Goal: Information Seeking & Learning: Learn about a topic

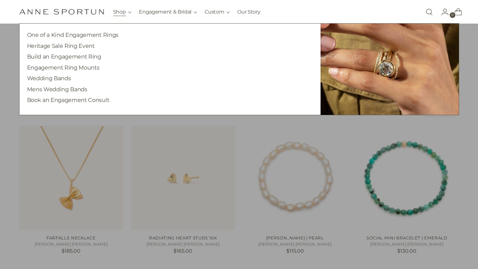
scroll to position [41, 0]
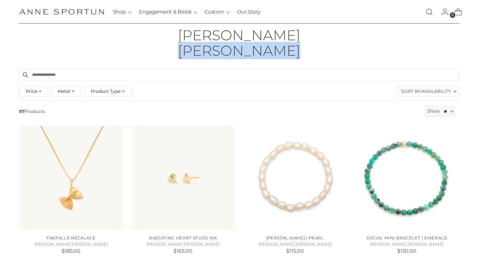
click at [76, 12] on img "Anne Sportun Fine Jewellery" at bounding box center [61, 12] width 85 height 6
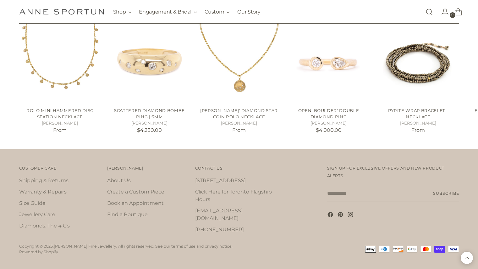
scroll to position [1089, 0]
drag, startPoint x: 281, startPoint y: 207, endPoint x: 195, endPoint y: 210, distance: 85.8
click at [195, 210] on div "Contact Us Contact Us 742 Queen St. W Click Here for Toronto Flagship Hours sto…" at bounding box center [245, 201] width 101 height 75
copy link "[EMAIL_ADDRESS][DOMAIN_NAME]"
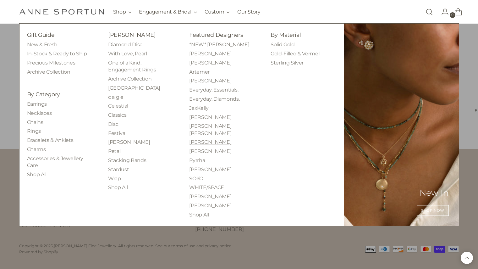
click at [209, 139] on link "[PERSON_NAME]" at bounding box center [210, 142] width 42 height 6
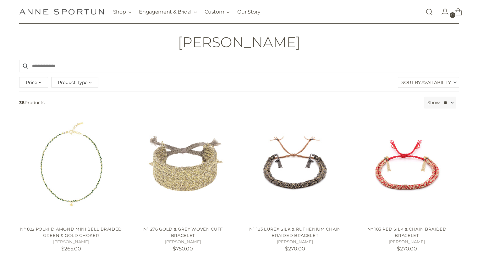
scroll to position [34, 0]
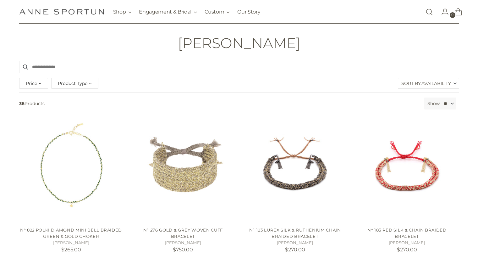
drag, startPoint x: 317, startPoint y: 45, endPoint x: 160, endPoint y: 53, distance: 157.9
click at [160, 53] on header "Home [PERSON_NAME] [PERSON_NAME]" at bounding box center [239, 32] width 478 height 56
copy h1 "[PERSON_NAME]"
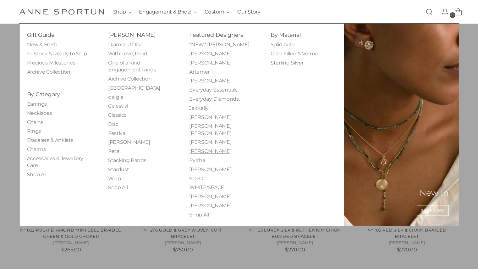
click at [208, 148] on link "[PERSON_NAME]" at bounding box center [210, 151] width 42 height 6
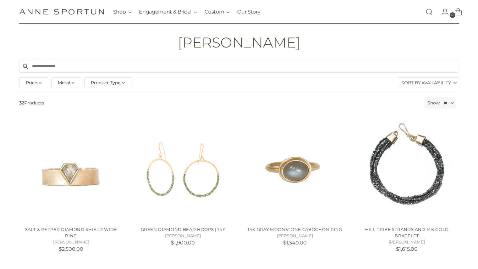
scroll to position [35, 0]
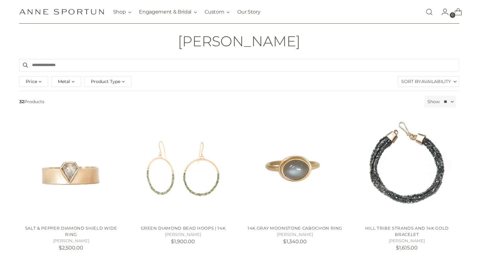
drag, startPoint x: 287, startPoint y: 40, endPoint x: 196, endPoint y: 45, distance: 91.6
click at [196, 45] on div "[PERSON_NAME]" at bounding box center [238, 41] width 471 height 16
copy h1 "[PERSON_NAME]"
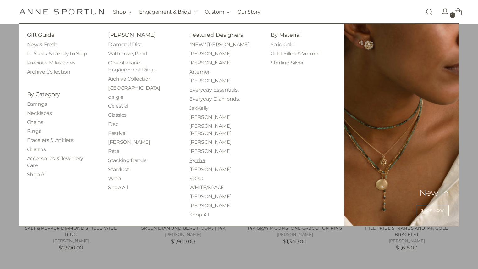
click at [197, 157] on link "Pyrrha" at bounding box center [197, 160] width 16 height 6
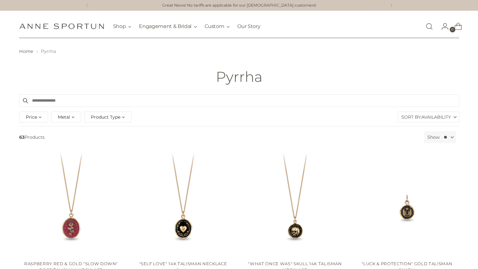
drag, startPoint x: 262, startPoint y: 77, endPoint x: 212, endPoint y: 74, distance: 49.8
click at [212, 74] on div "Pyrrha" at bounding box center [238, 77] width 471 height 16
copy h1 "Pyrrha"
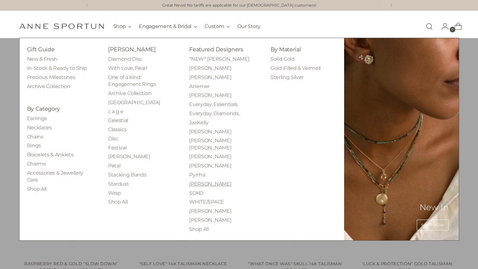
click at [200, 181] on link "[PERSON_NAME]" at bounding box center [210, 184] width 42 height 6
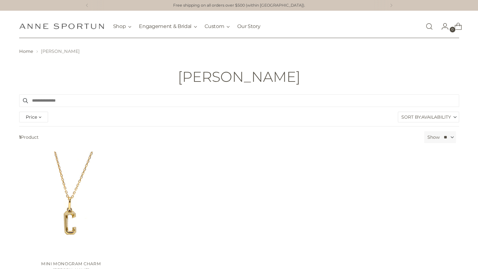
drag, startPoint x: 263, startPoint y: 77, endPoint x: 212, endPoint y: 80, distance: 51.0
click at [212, 80] on div "[PERSON_NAME]" at bounding box center [238, 77] width 471 height 16
copy h1 "[PERSON_NAME]"
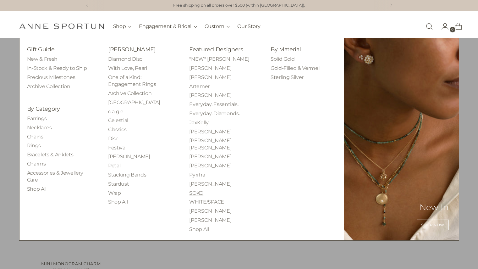
click at [196, 190] on link "SOKO" at bounding box center [196, 193] width 14 height 6
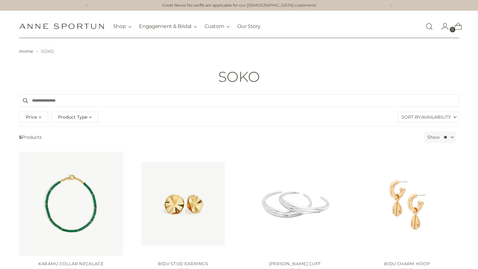
drag, startPoint x: 259, startPoint y: 76, endPoint x: 204, endPoint y: 77, distance: 55.0
click at [204, 77] on div "SOKO" at bounding box center [238, 77] width 471 height 16
copy h1 "SOKO"
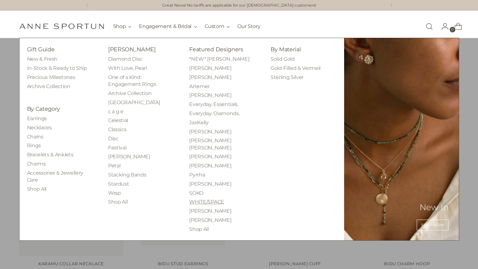
click at [205, 199] on link "WHITE/SPACE" at bounding box center [206, 202] width 35 height 6
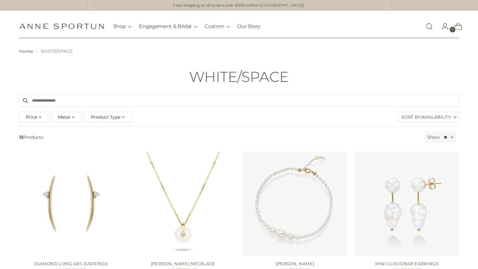
drag, startPoint x: 288, startPoint y: 77, endPoint x: 190, endPoint y: 78, distance: 98.0
click at [190, 78] on h1 "WHITE/SPACE" at bounding box center [239, 77] width 100 height 16
copy h1 "WHITE/SPACE"
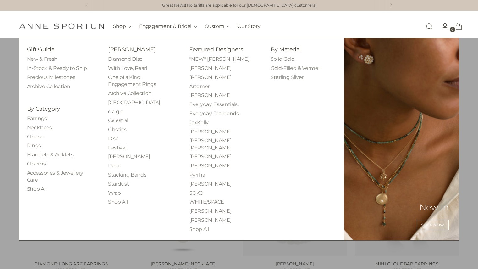
click at [199, 208] on link "[PERSON_NAME]" at bounding box center [210, 211] width 42 height 6
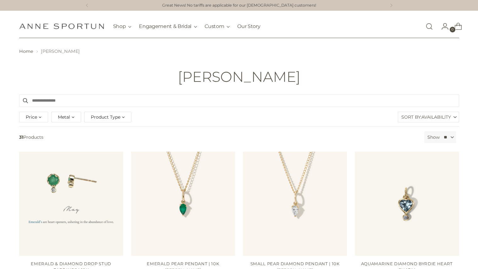
drag, startPoint x: 262, startPoint y: 78, endPoint x: 205, endPoint y: 76, distance: 57.5
click at [205, 76] on div "[PERSON_NAME]" at bounding box center [238, 77] width 471 height 16
copy h1 "[PERSON_NAME]"
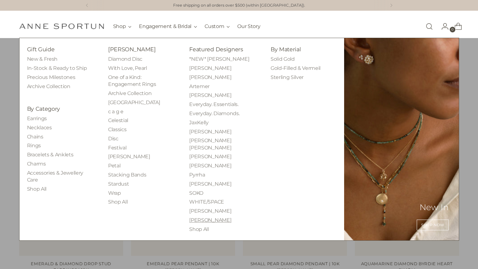
click at [202, 217] on link "[PERSON_NAME]" at bounding box center [210, 220] width 42 height 6
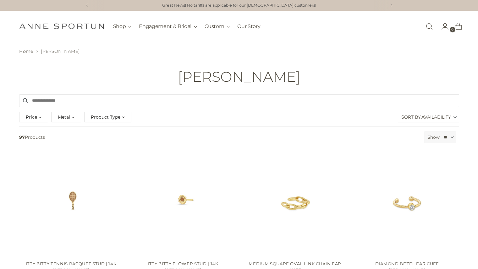
drag, startPoint x: 276, startPoint y: 78, endPoint x: 192, endPoint y: 77, distance: 84.2
click at [192, 77] on div "[PERSON_NAME]" at bounding box center [238, 77] width 471 height 16
copy h1 "[PERSON_NAME]"
